Goal: Task Accomplishment & Management: Complete application form

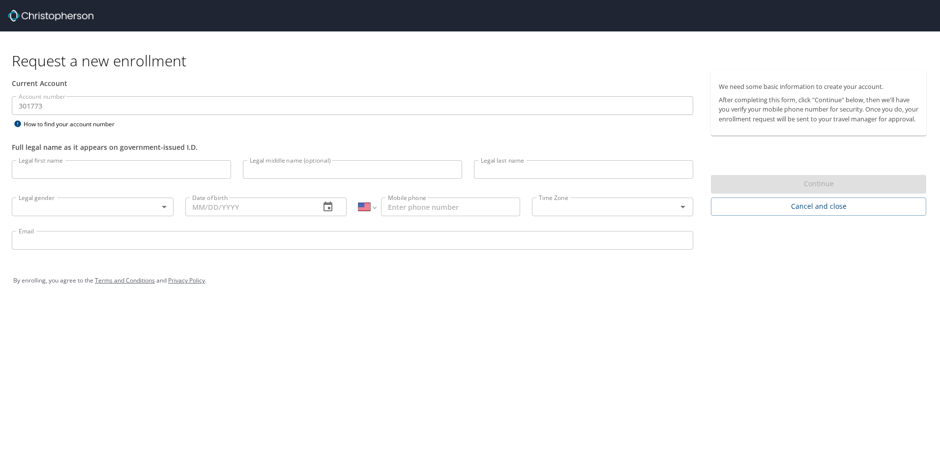
select select "US"
click at [115, 171] on input "Legal first name" at bounding box center [121, 169] width 219 height 19
type input "[PERSON_NAME]"
type input "Winnals"
type input "[PHONE_NUMBER]"
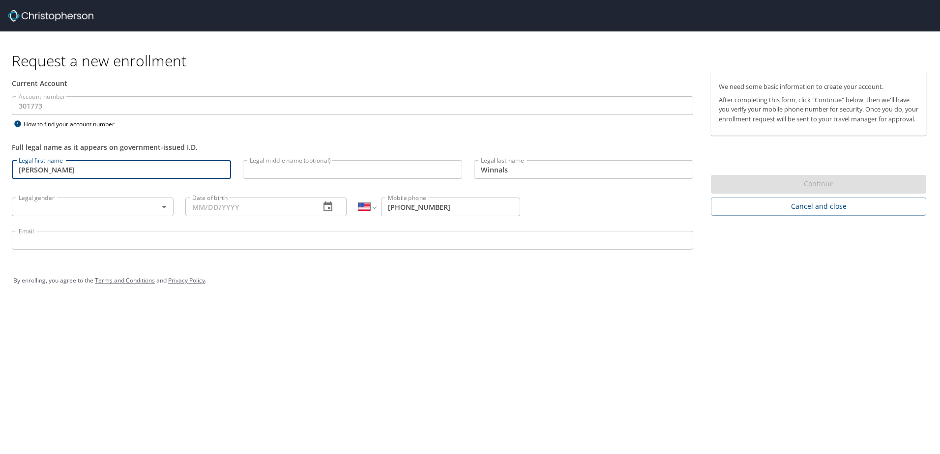
type input "[EMAIL_ADDRESS][DOMAIN_NAME]"
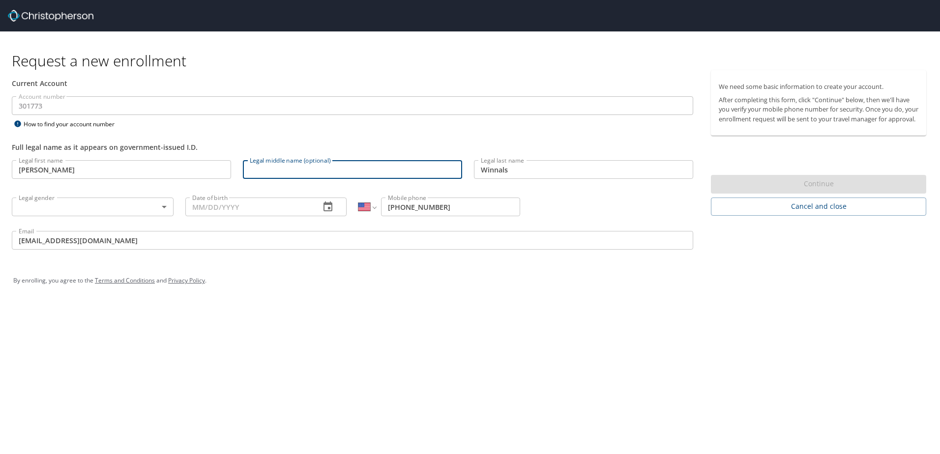
click at [327, 168] on input "Legal middle name (optional)" at bounding box center [352, 169] width 219 height 19
type input "[PERSON_NAME]"
click at [163, 206] on body "Request a new enrollment Current Account Account number 301773 Account number H…" at bounding box center [470, 227] width 940 height 454
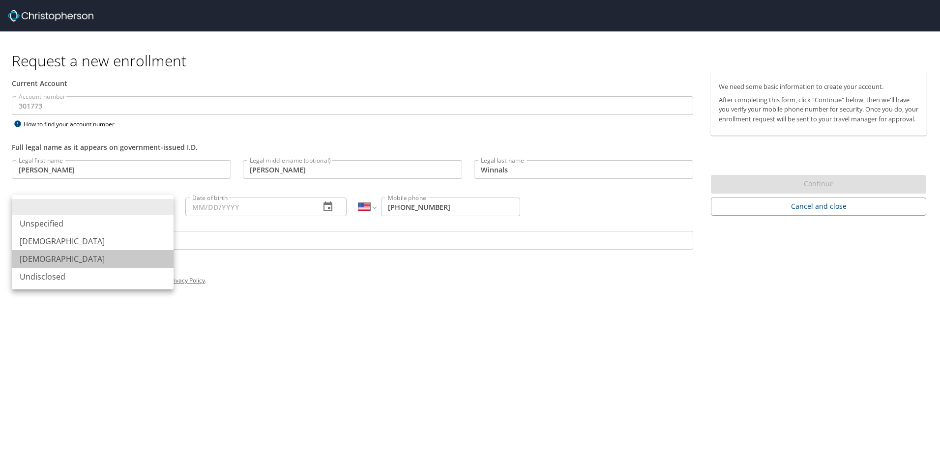
click at [29, 257] on li "[DEMOGRAPHIC_DATA]" at bounding box center [93, 259] width 162 height 18
type input "[DEMOGRAPHIC_DATA]"
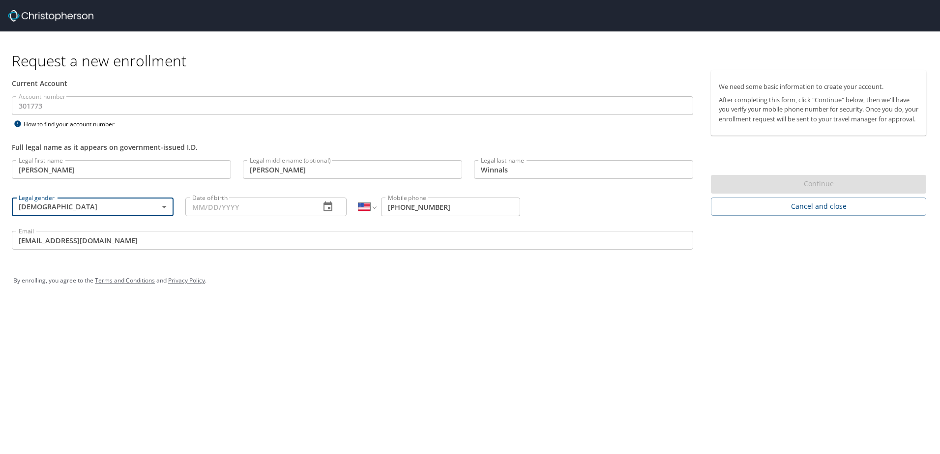
click at [222, 206] on input "Date of birth" at bounding box center [248, 207] width 127 height 19
type input "[DATE]"
click at [246, 320] on div "Request a new enrollment Current Account Account number 301773 Account number H…" at bounding box center [470, 227] width 940 height 454
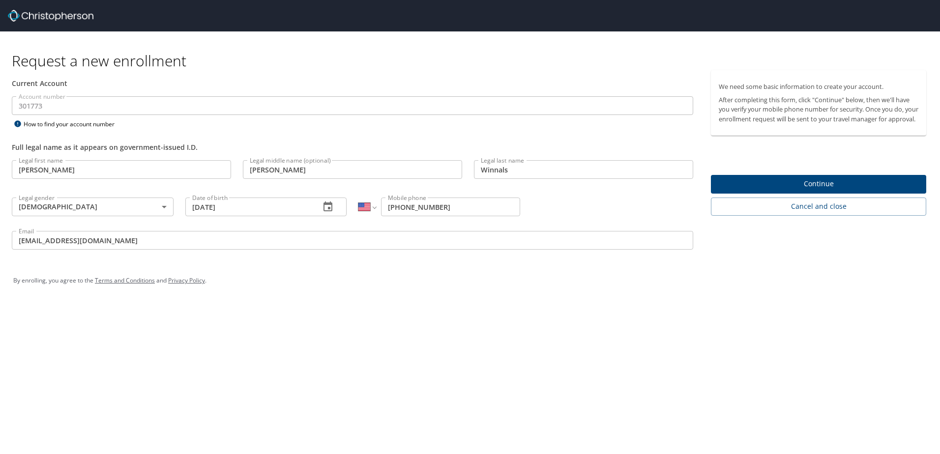
click at [359, 312] on div "Request a new enrollment Current Account Account number 301773 Account number H…" at bounding box center [470, 227] width 940 height 454
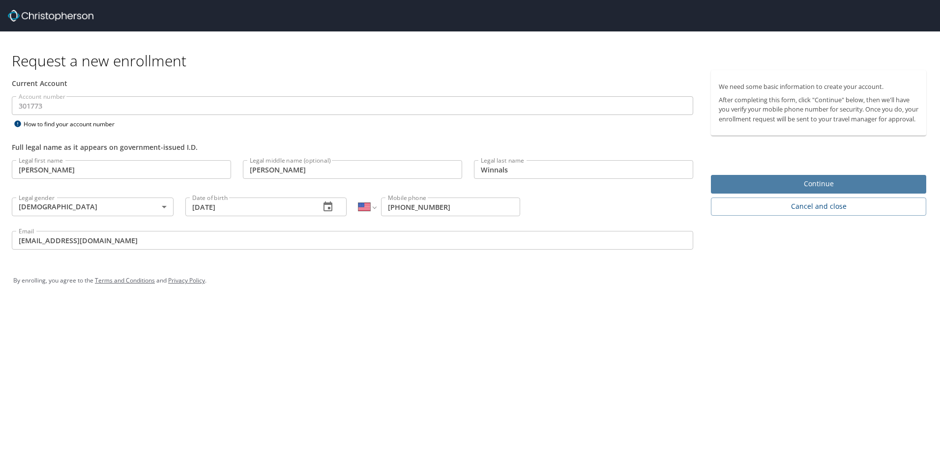
click at [822, 190] on span "Continue" at bounding box center [818, 184] width 200 height 12
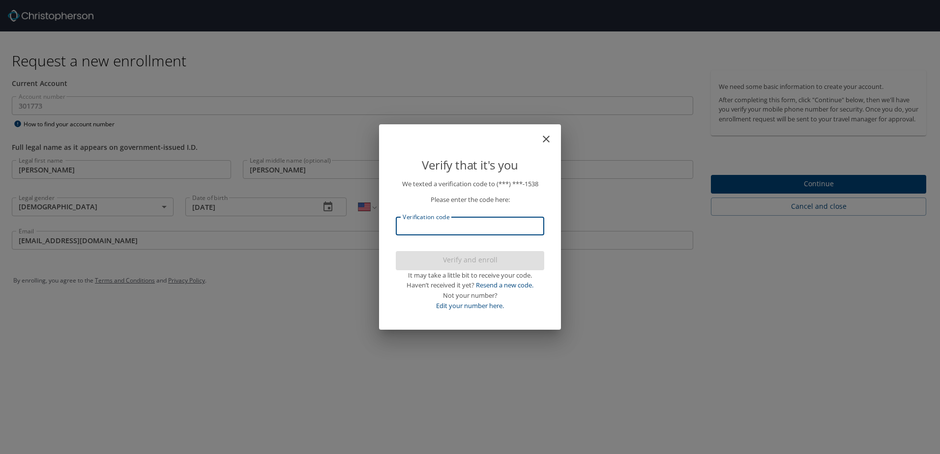
click at [467, 222] on input "Verification code" at bounding box center [470, 226] width 148 height 19
type input "469307"
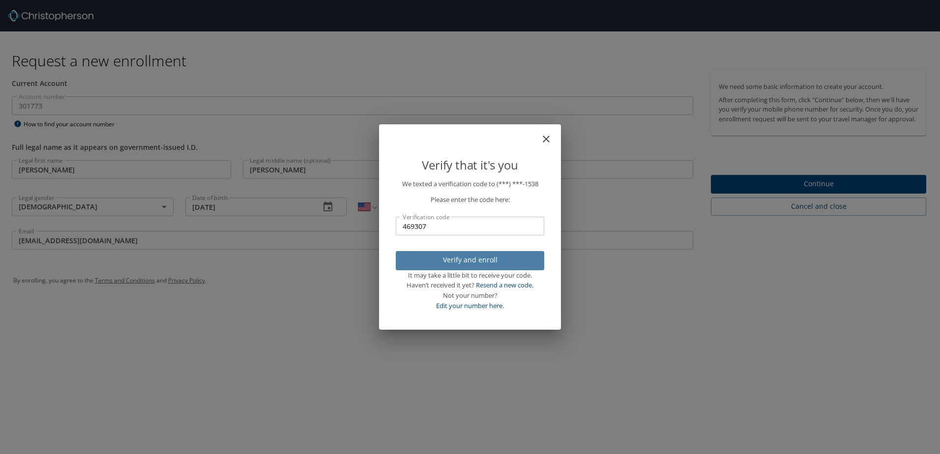
click at [457, 260] on span "Verify and enroll" at bounding box center [469, 260] width 133 height 12
